Goal: Check status: Check status

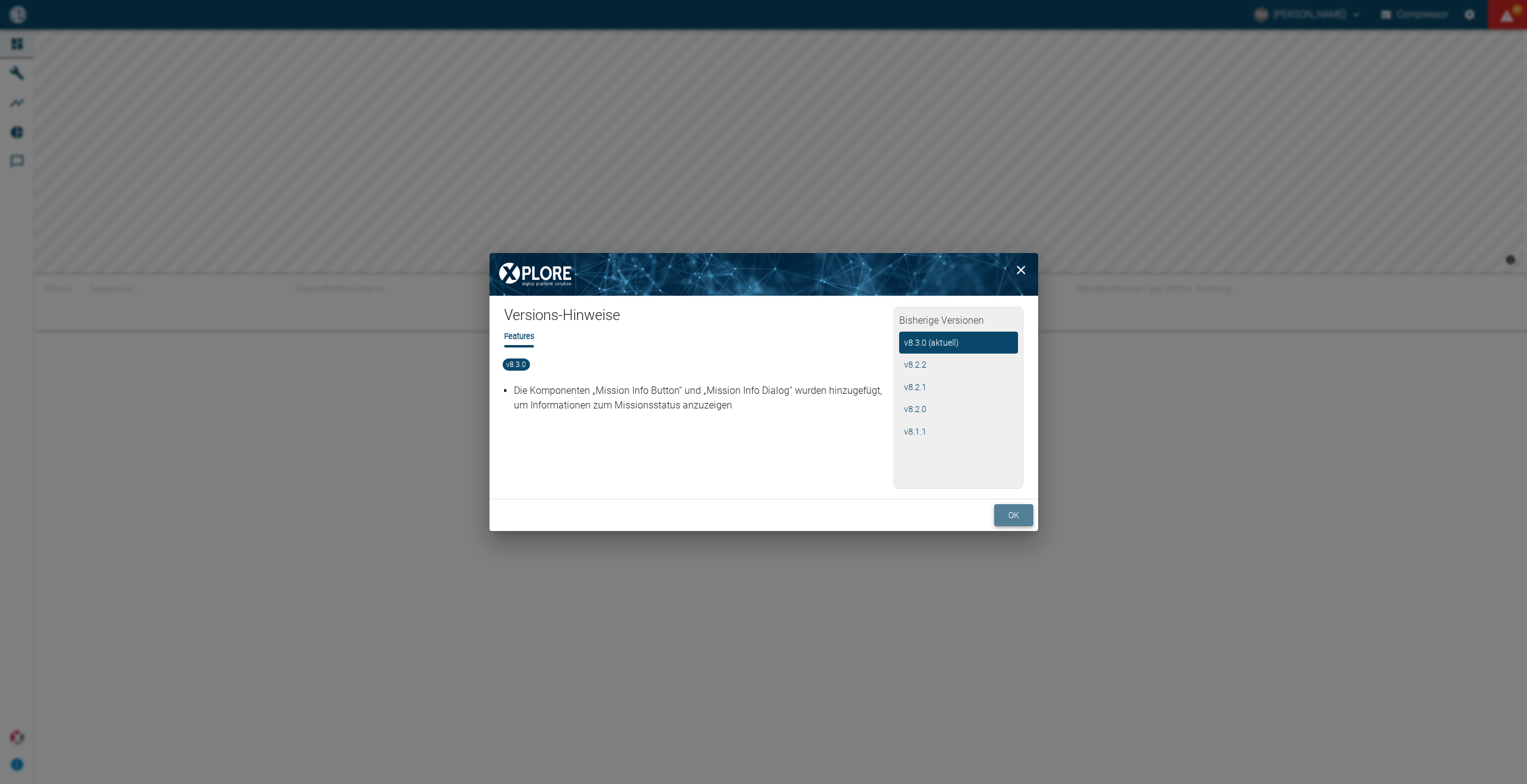
drag, startPoint x: 1007, startPoint y: 519, endPoint x: 998, endPoint y: 516, distance: 9.5
click at [1008, 520] on button "ok" at bounding box center [1013, 515] width 39 height 22
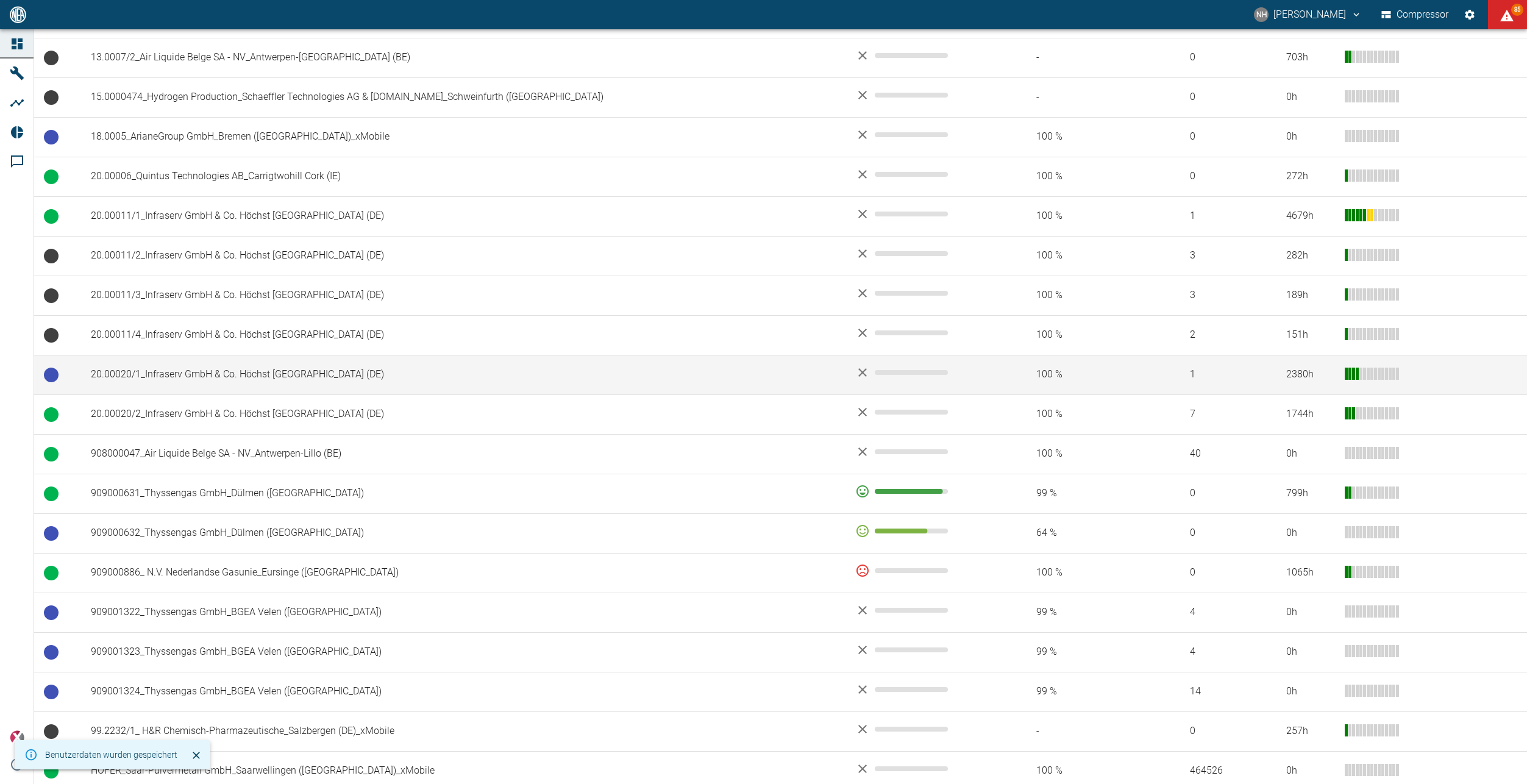
scroll to position [389, 0]
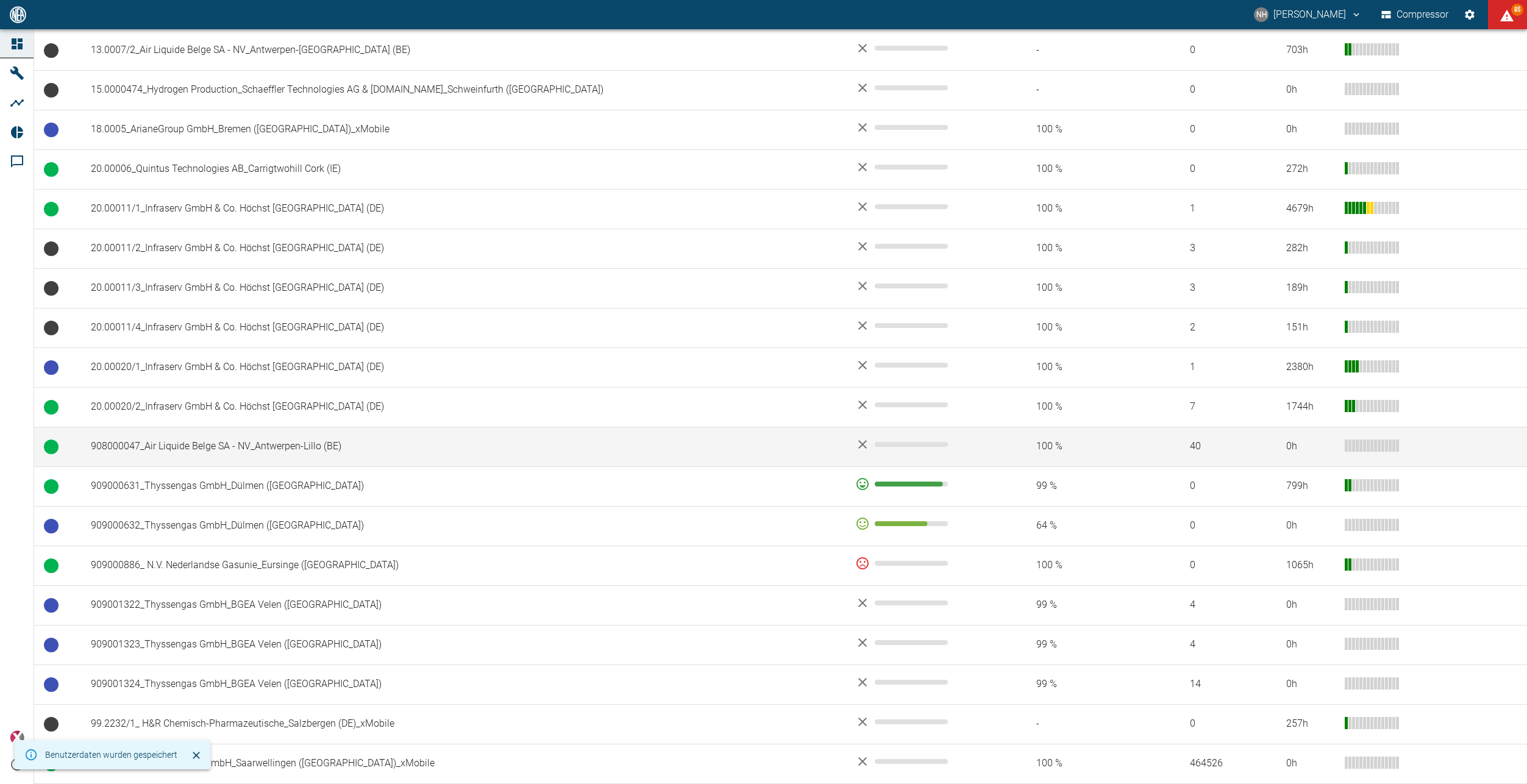
click at [305, 449] on td "908000047_Air Liquide Belge SA - NV_Antwerpen-Lillo (BE)" at bounding box center [463, 446] width 765 height 40
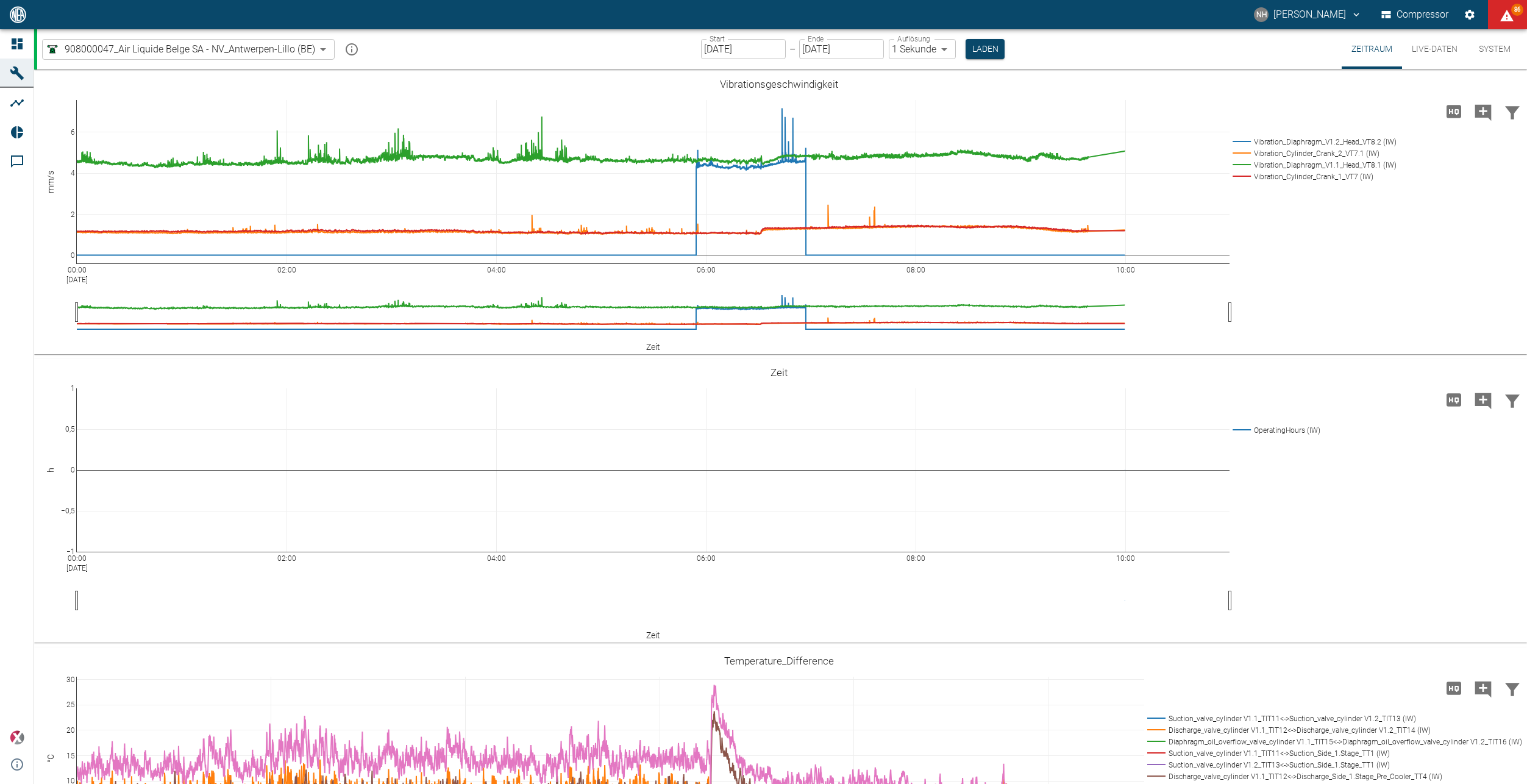
click at [765, 47] on input "[DATE]" at bounding box center [743, 49] width 84 height 20
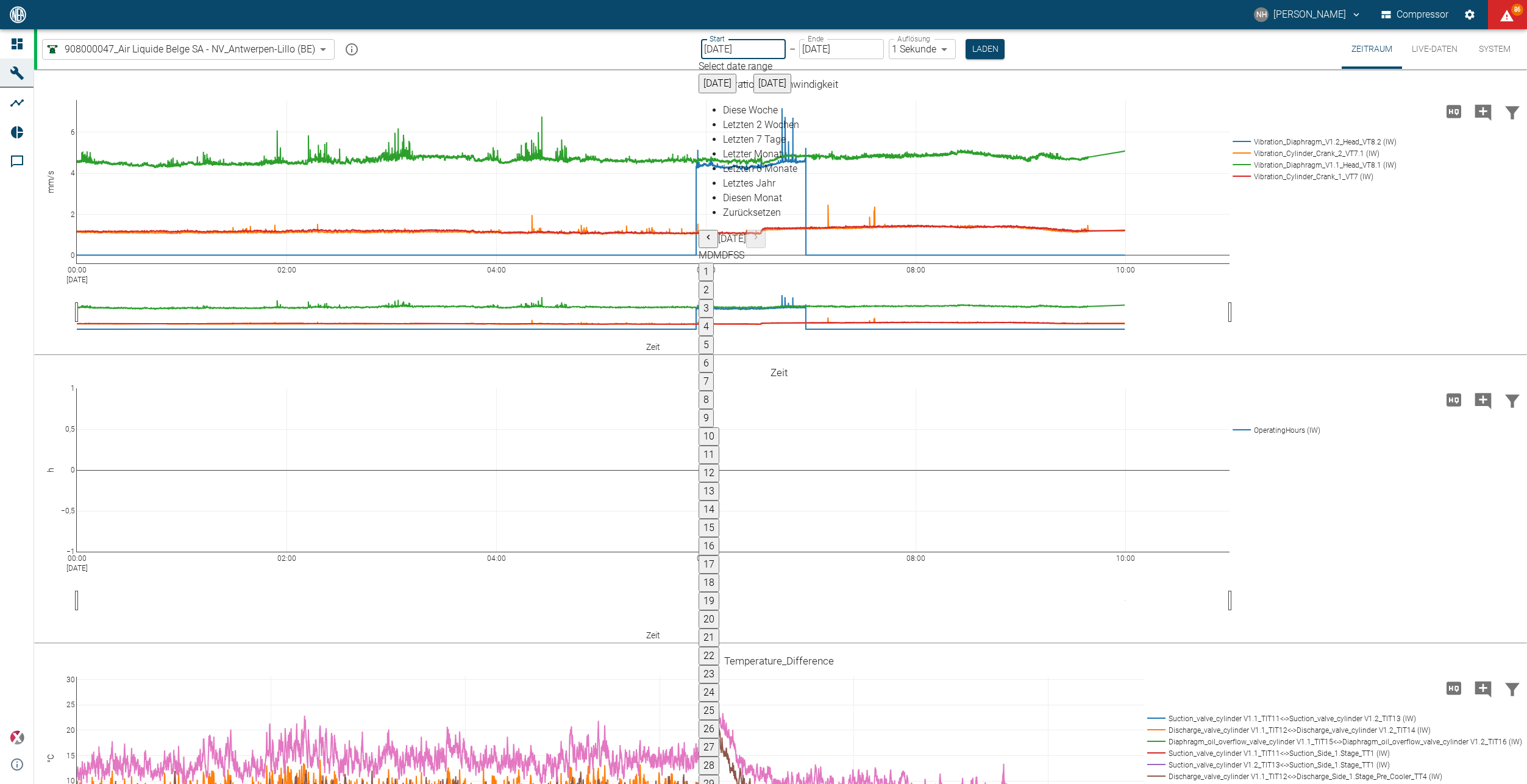
click at [713, 232] on icon "Previous month" at bounding box center [708, 237] width 10 height 10
click at [714, 354] on button "6" at bounding box center [706, 363] width 15 height 18
type input "[DATE]"
type input "10min"
click at [712, 354] on button "6" at bounding box center [705, 363] width 15 height 18
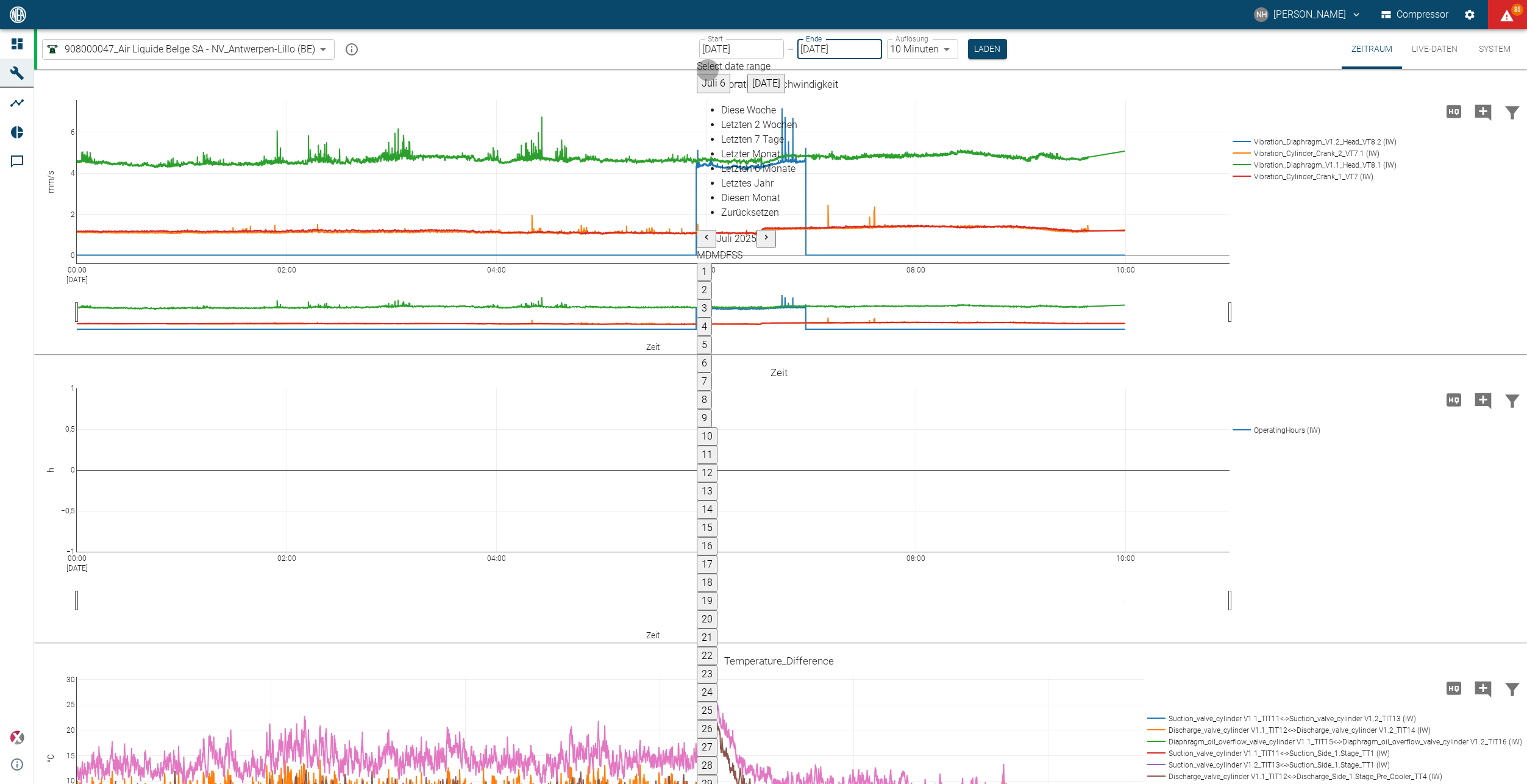
type input "[DATE]"
type input "1sec"
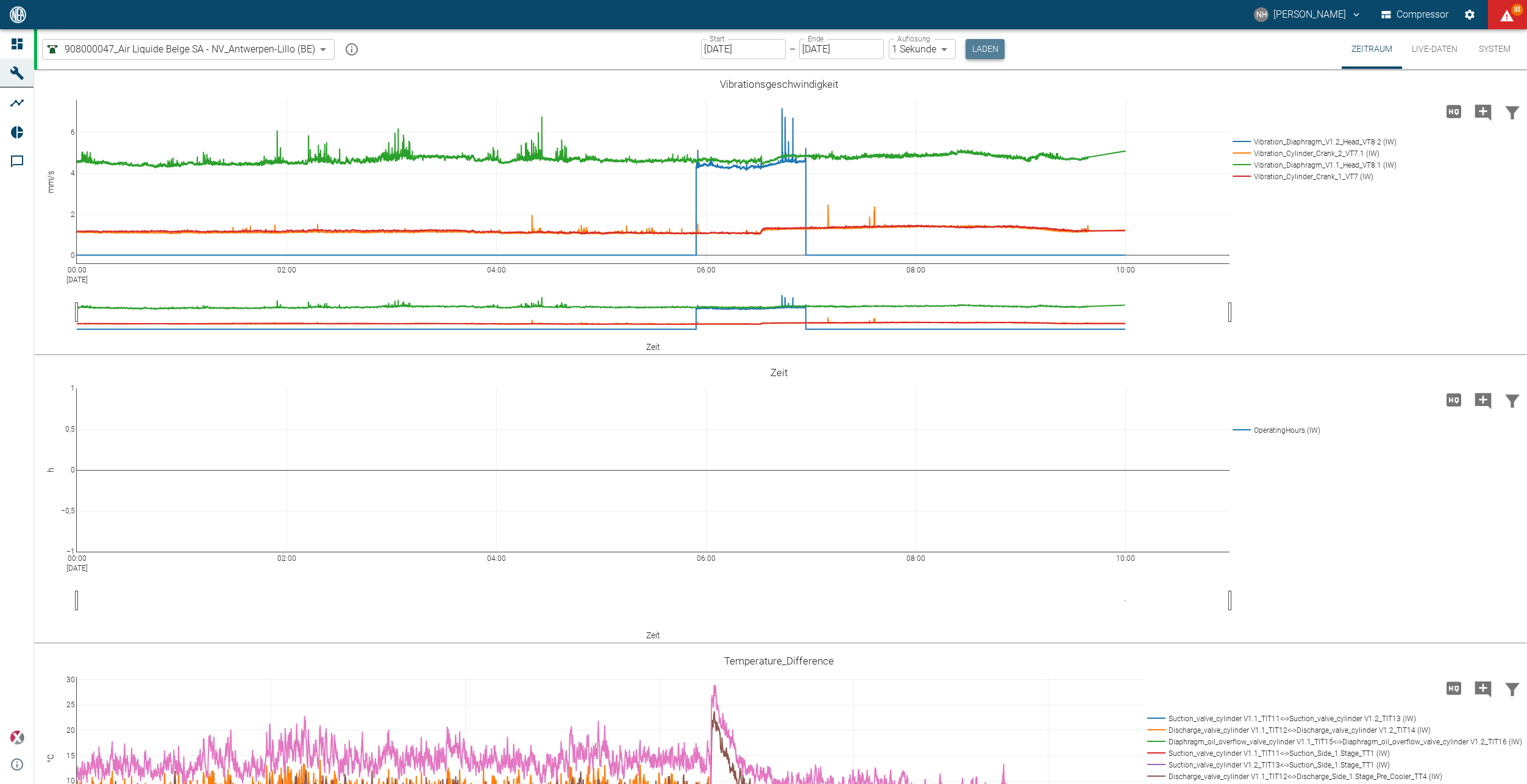
click at [978, 54] on button "Laden" at bounding box center [985, 49] width 39 height 20
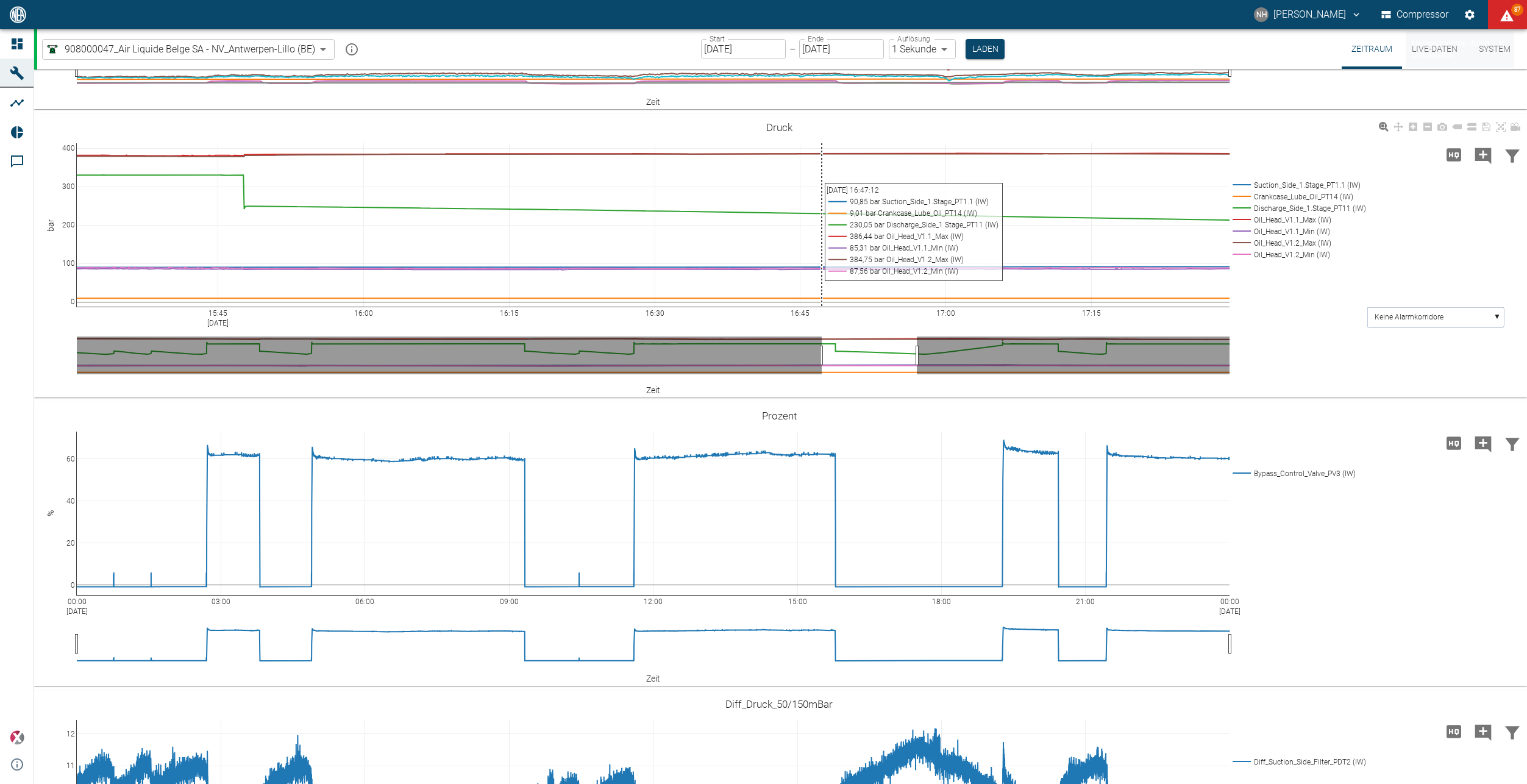
scroll to position [914, 0]
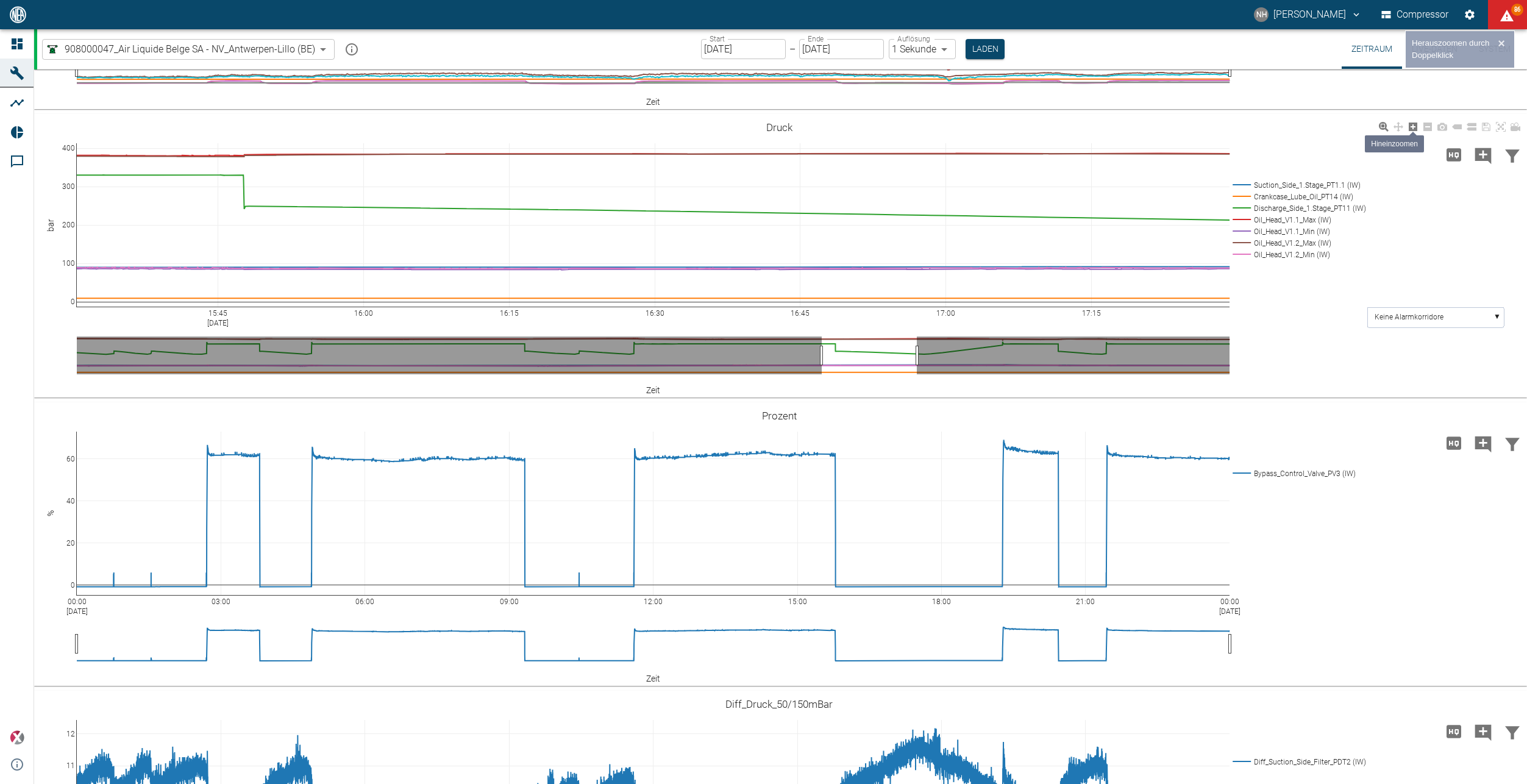
click at [1410, 131] on icon at bounding box center [1413, 127] width 9 height 9
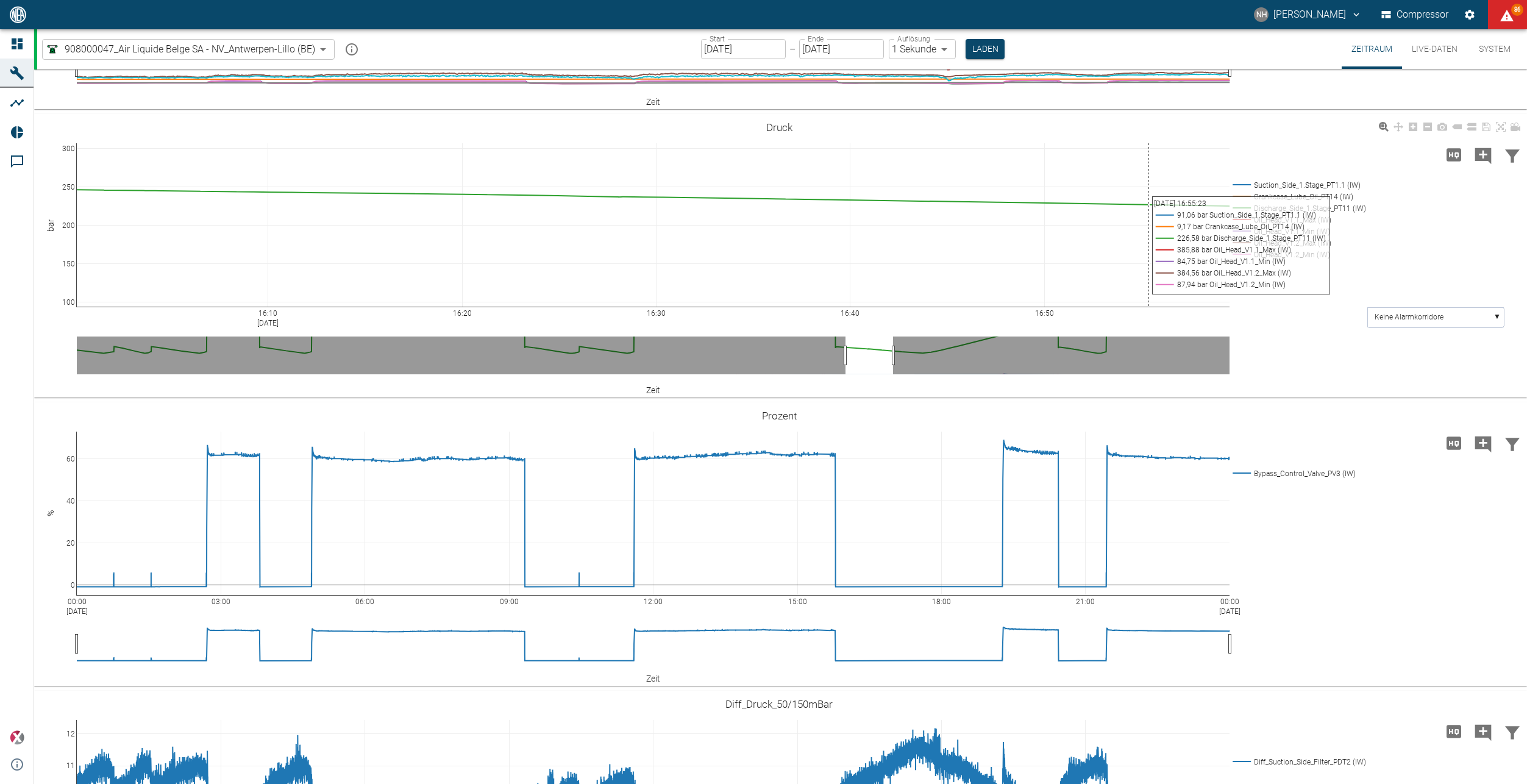
drag, startPoint x: 1150, startPoint y: 380, endPoint x: 1400, endPoint y: 326, distance: 255.8
click at [1385, 345] on div "16:10 [DATE] 16:20 16:30 16:40 16:50 100 150 200 250 300 Suction_Side_1.Stage_P…" at bounding box center [779, 255] width 1490 height 275
click at [1499, 131] on icon at bounding box center [1501, 127] width 10 height 10
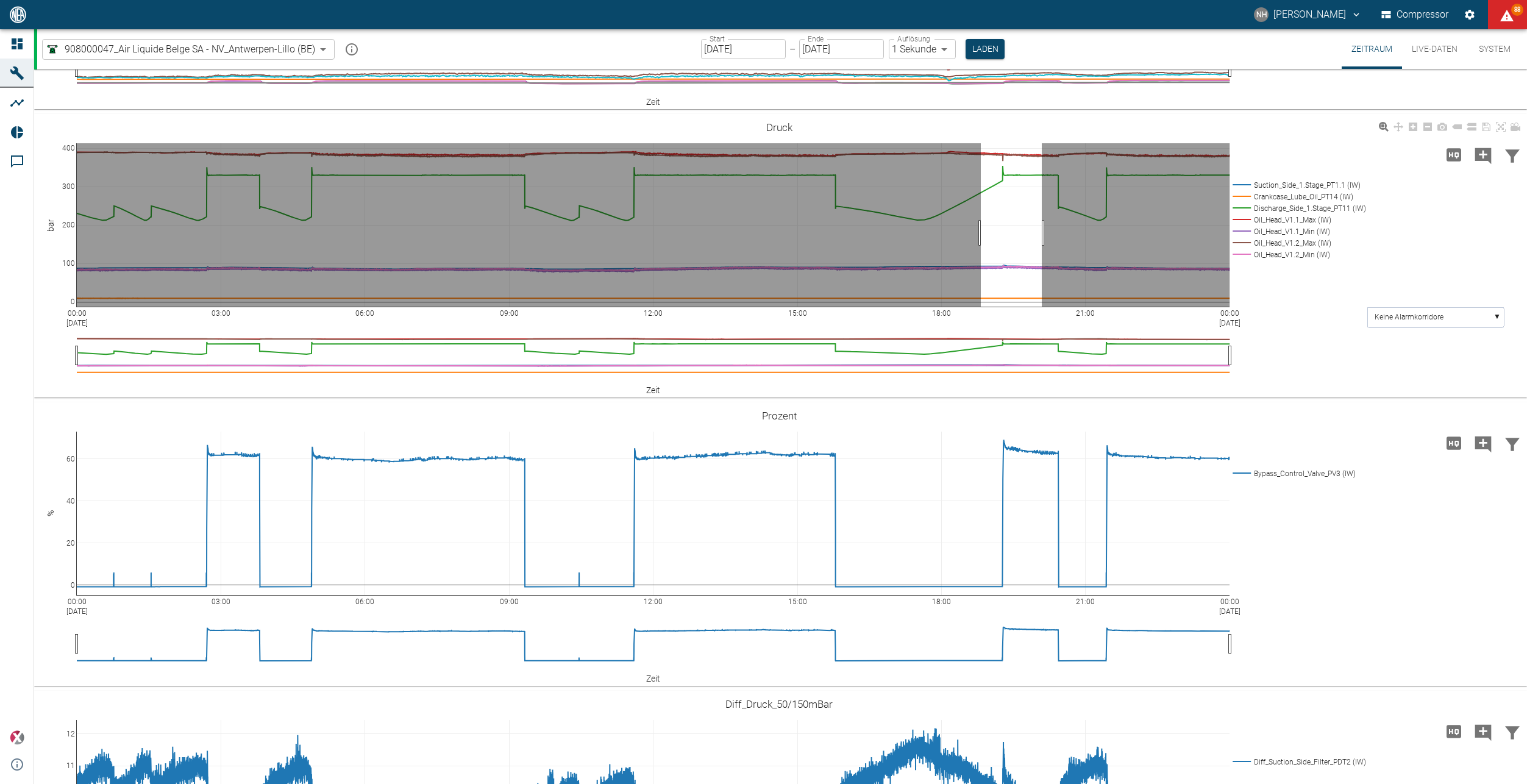
drag, startPoint x: 981, startPoint y: 428, endPoint x: 1043, endPoint y: 456, distance: 68.0
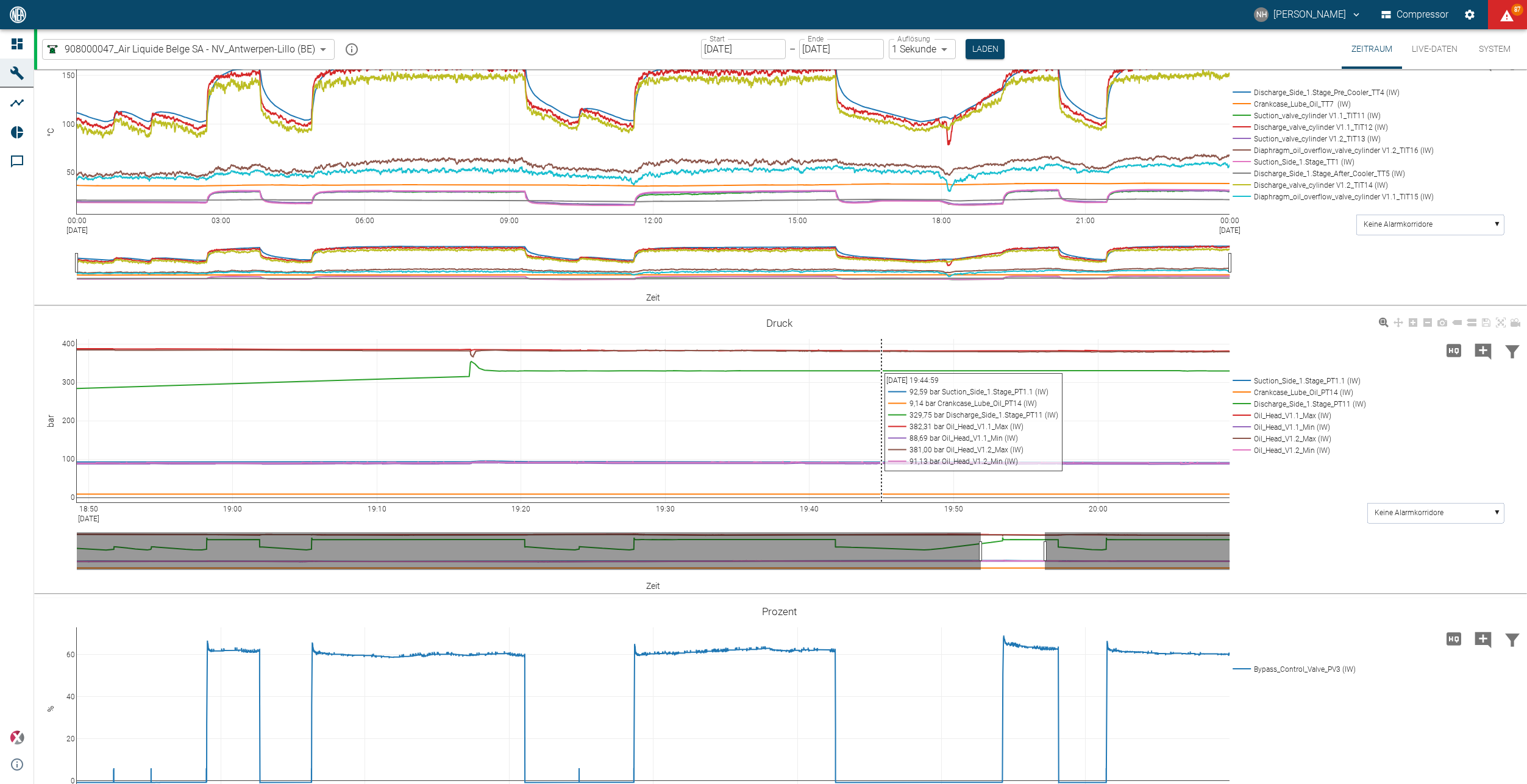
scroll to position [792, 0]
